Goal: Entertainment & Leisure: Consume media (video, audio)

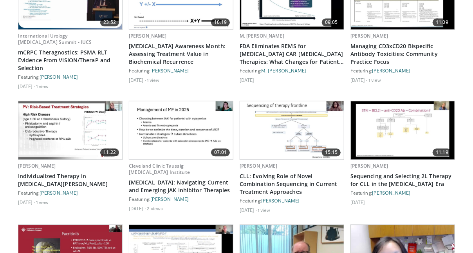
scroll to position [1006, 0]
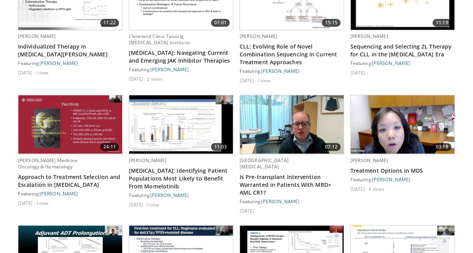
click at [95, 113] on img at bounding box center [70, 124] width 104 height 58
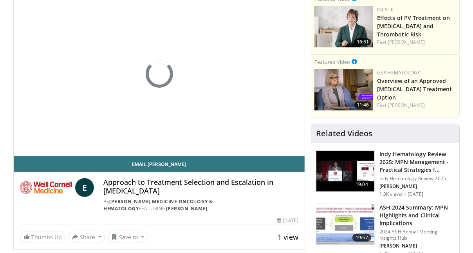
scroll to position [76, 0]
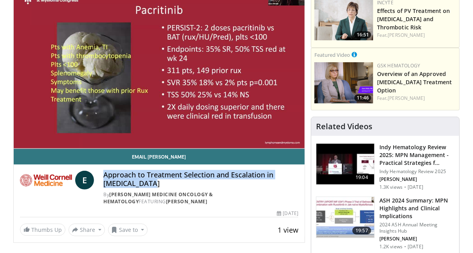
drag, startPoint x: 104, startPoint y: 173, endPoint x: 153, endPoint y: 180, distance: 49.4
click at [153, 180] on h4 "Approach to Treatment Selection and Escalation in [MEDICAL_DATA]" at bounding box center [200, 179] width 195 height 17
copy h4 "Approach to Treatment Selection and Escalation in [MEDICAL_DATA]"
click at [41, 229] on link "Thumbs Up" at bounding box center [42, 229] width 45 height 12
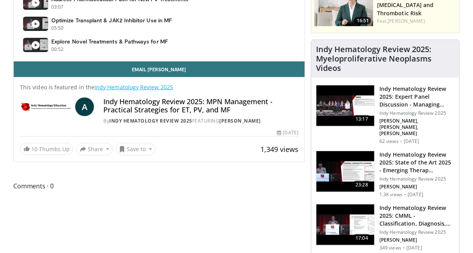
scroll to position [361, 0]
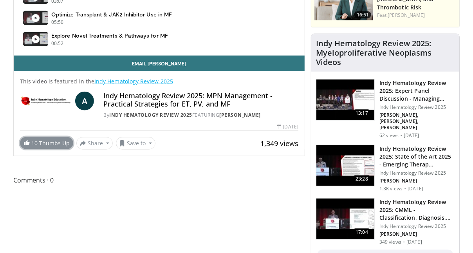
click at [56, 142] on link "10 Thumbs Up" at bounding box center [46, 143] width 53 height 12
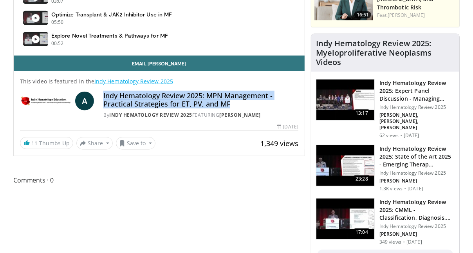
drag, startPoint x: 104, startPoint y: 94, endPoint x: 236, endPoint y: 101, distance: 132.1
click at [236, 101] on h4 "Indy Hematology Review 2025: MPN Management - Practical Strategies for ET, PV, …" at bounding box center [200, 100] width 195 height 17
copy h4 "Indy Hematology Review 2025: MPN Management - Practical Strategies for ET, PV, …"
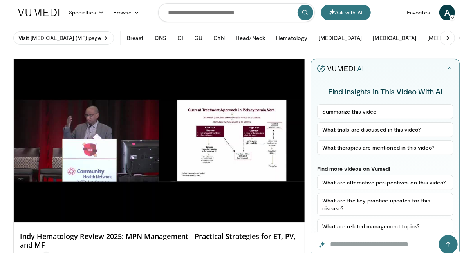
scroll to position [0, 0]
